Goal: Task Accomplishment & Management: Use online tool/utility

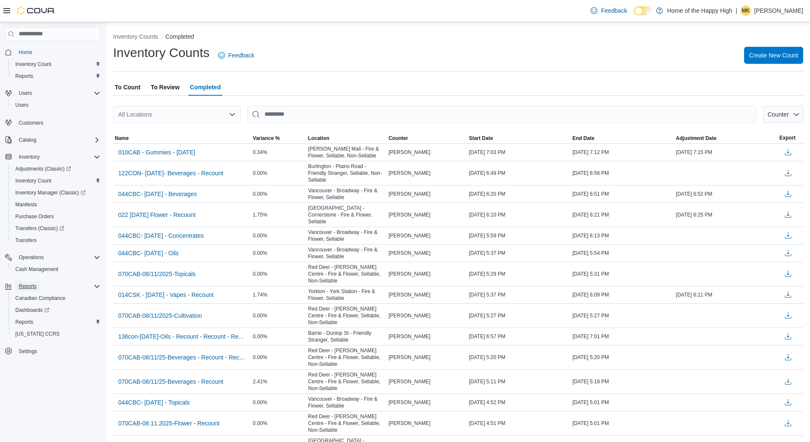
click at [34, 289] on span "Reports" at bounding box center [28, 286] width 18 height 7
click at [31, 317] on span "Reports" at bounding box center [24, 322] width 18 height 10
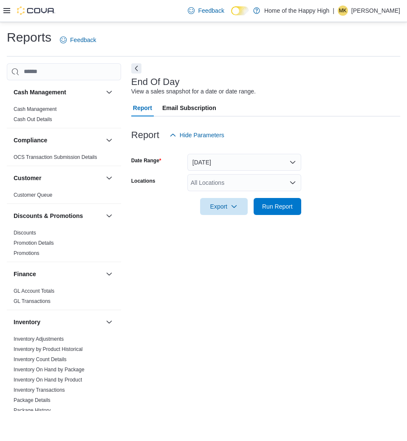
click at [211, 185] on div "All Locations" at bounding box center [244, 182] width 114 height 17
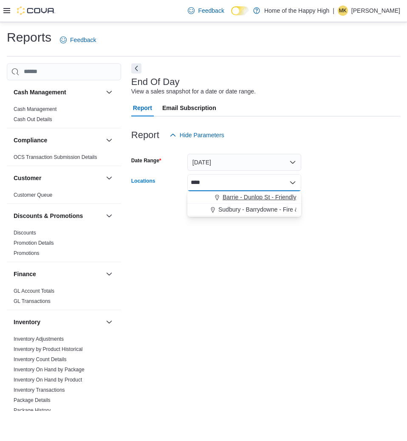
type input "****"
click at [216, 197] on icon "Choose from the following options" at bounding box center [217, 197] width 7 height 7
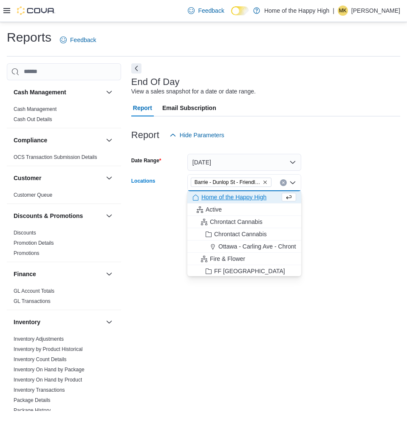
click at [363, 213] on form "Date Range [DATE] Locations Barrie - Dunlop St - Friendly Stranger Combo box. S…" at bounding box center [265, 179] width 269 height 71
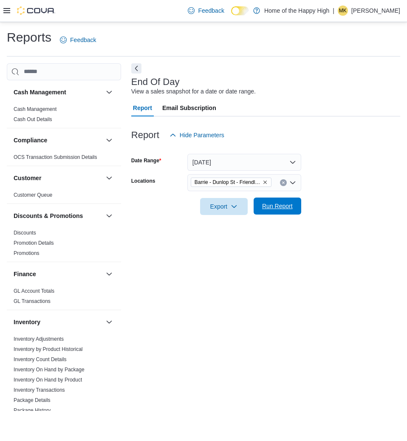
click at [272, 208] on span "Run Report" at bounding box center [277, 206] width 31 height 8
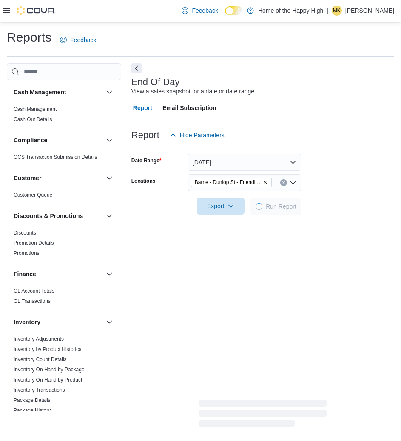
click at [224, 207] on span "Export" at bounding box center [220, 206] width 37 height 17
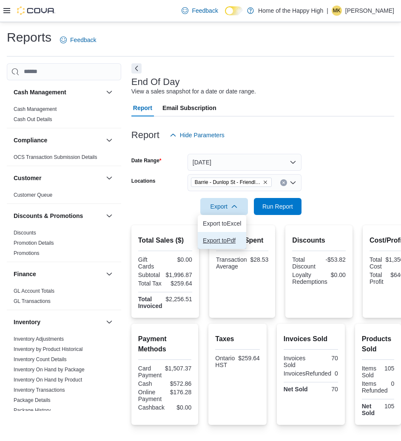
click at [229, 241] on span "Export to Pdf" at bounding box center [222, 240] width 38 height 7
